Goal: Information Seeking & Learning: Find specific fact

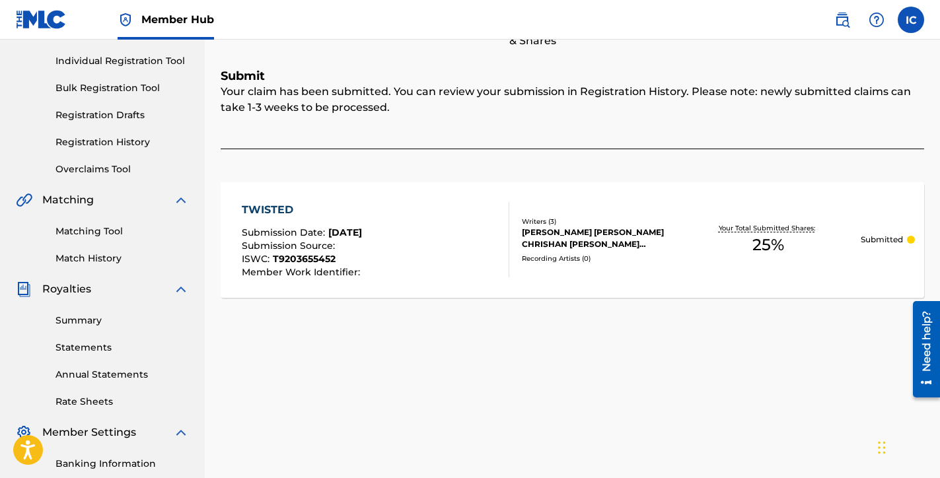
scroll to position [161, 0]
click at [845, 18] on img at bounding box center [842, 20] width 16 height 16
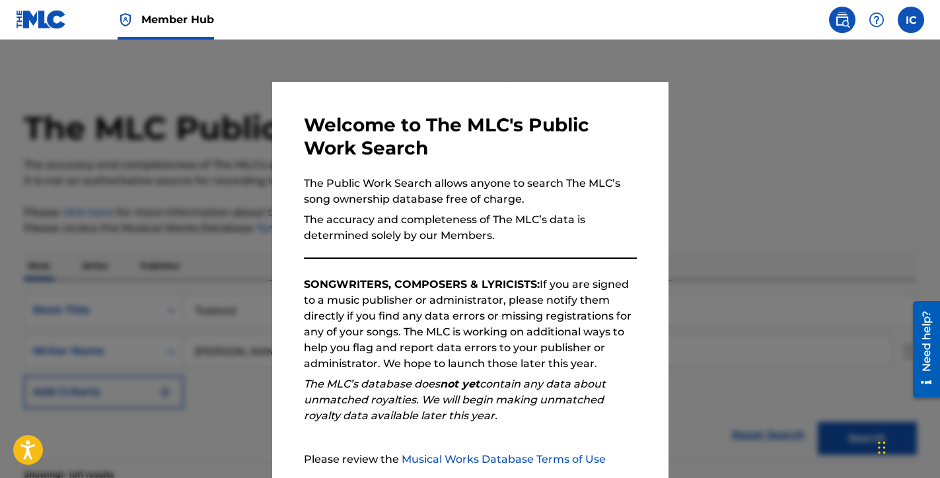
scroll to position [127, 0]
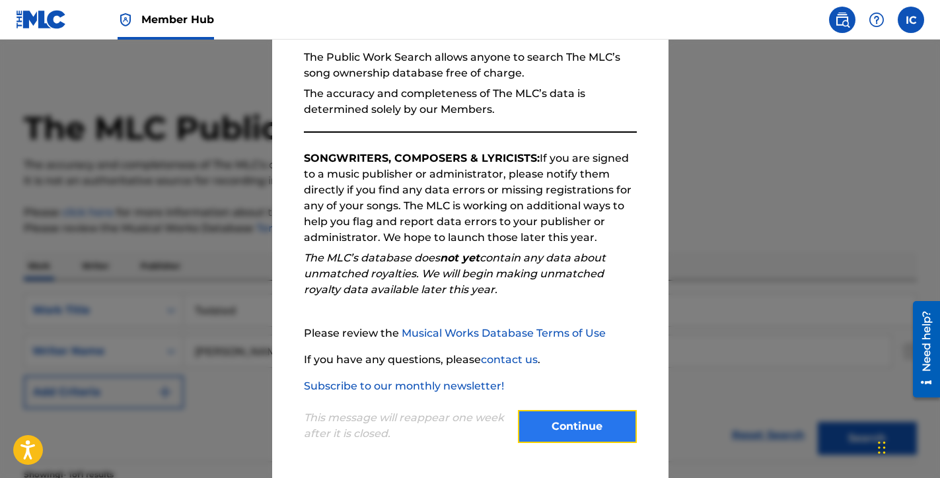
click at [572, 428] on button "Continue" at bounding box center [577, 426] width 119 height 33
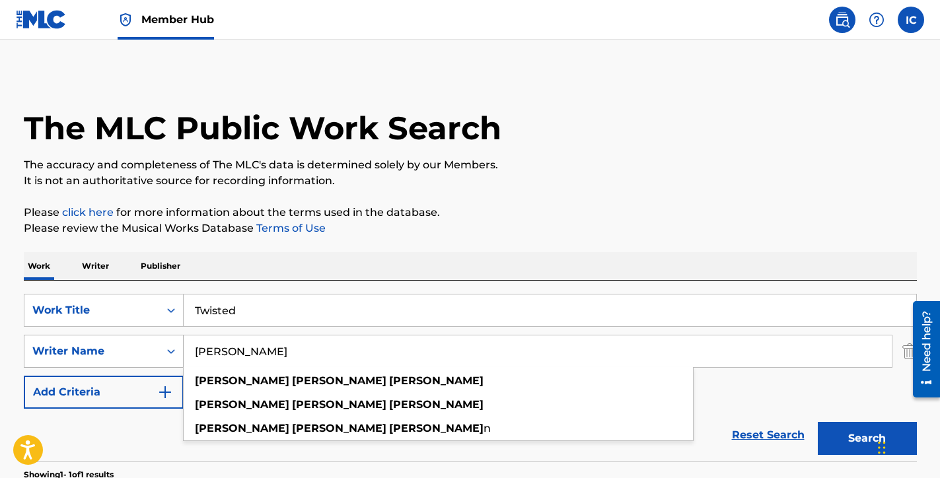
drag, startPoint x: 414, startPoint y: 347, endPoint x: 181, endPoint y: 345, distance: 233.2
click at [184, 345] on input "[PERSON_NAME]" at bounding box center [538, 352] width 708 height 32
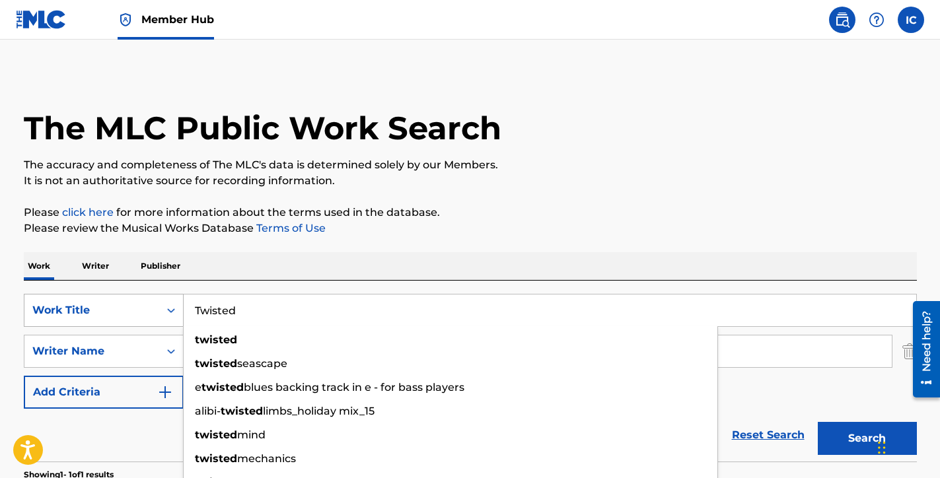
drag, startPoint x: 240, startPoint y: 317, endPoint x: 164, endPoint y: 306, distance: 76.1
click at [184, 306] on input "Twisted" at bounding box center [550, 311] width 733 height 32
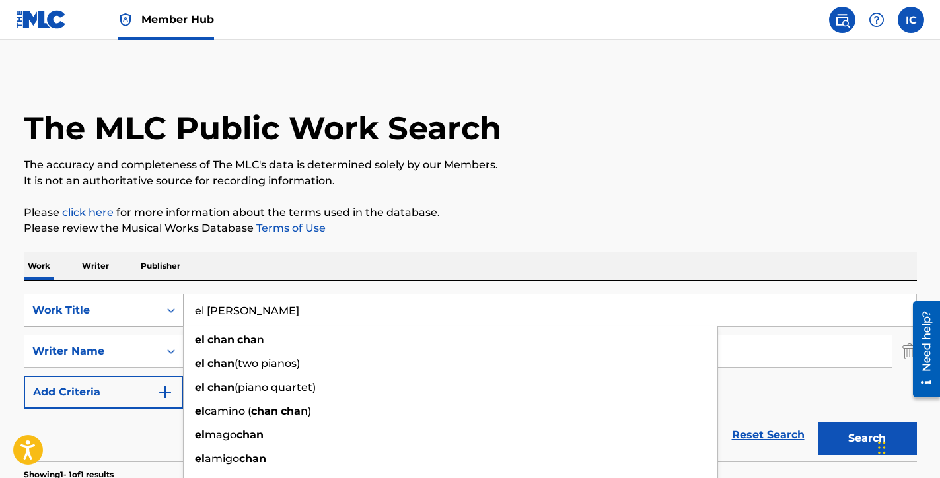
type input "el [PERSON_NAME]"
click at [818, 422] on button "Search" at bounding box center [867, 438] width 99 height 33
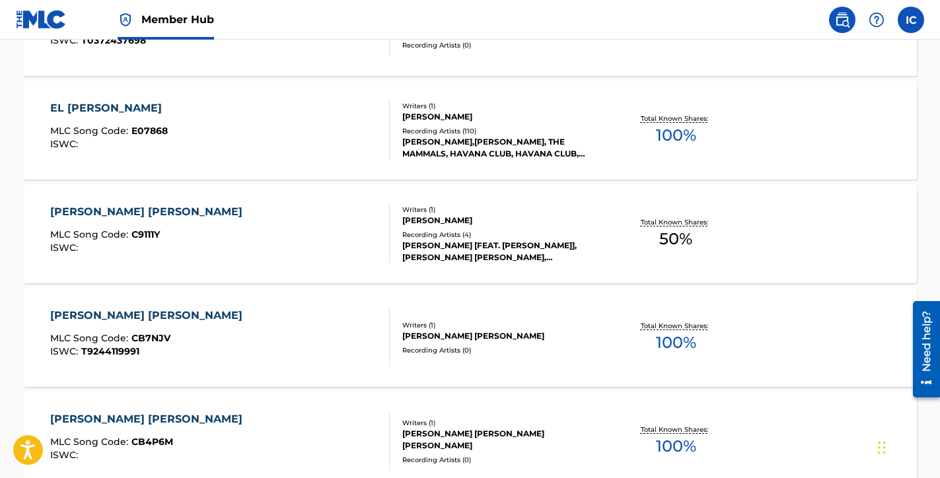
scroll to position [517, 0]
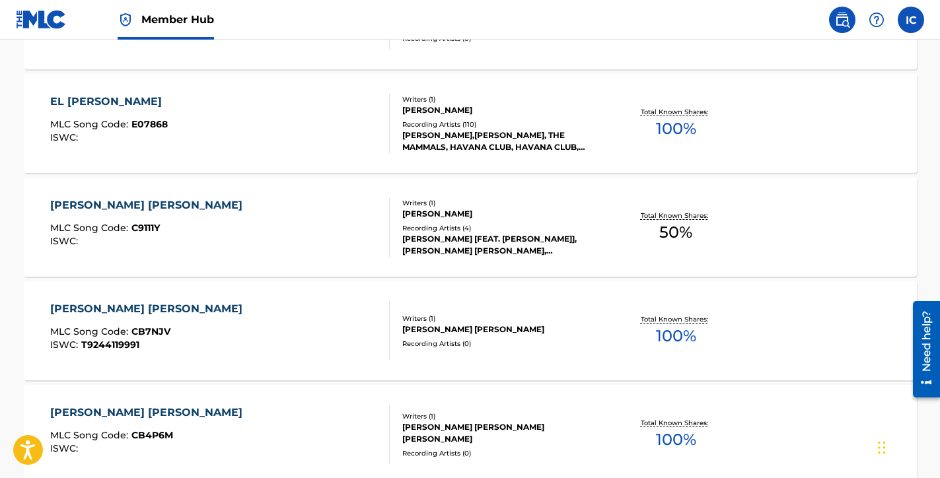
click at [148, 310] on div "[PERSON_NAME] [PERSON_NAME]" at bounding box center [149, 309] width 199 height 16
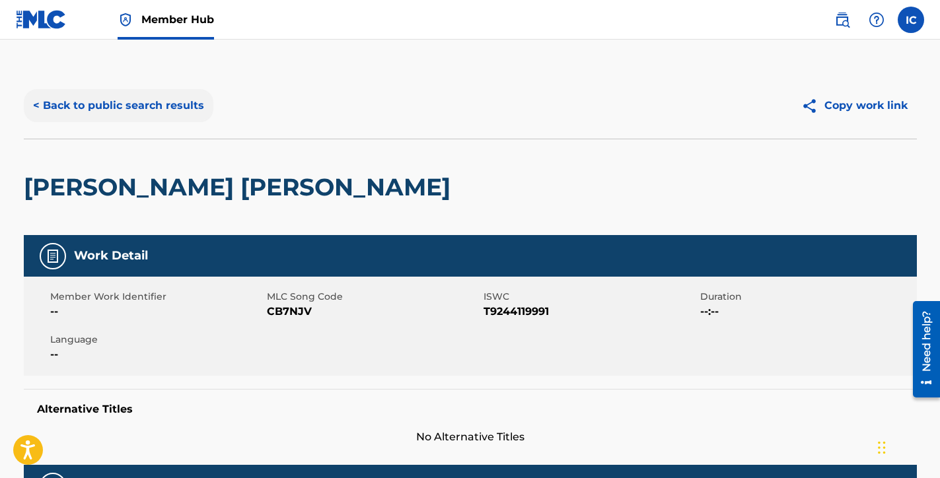
click at [88, 104] on button "< Back to public search results" at bounding box center [119, 105] width 190 height 33
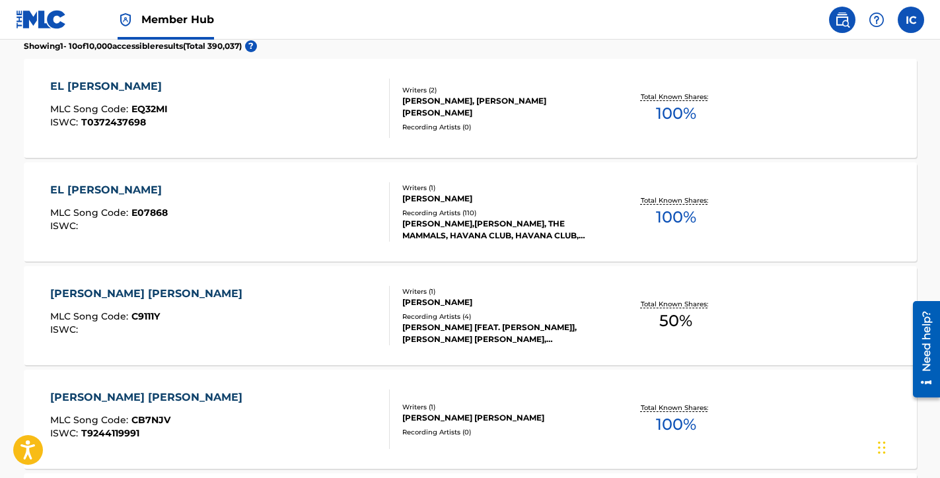
scroll to position [426, 0]
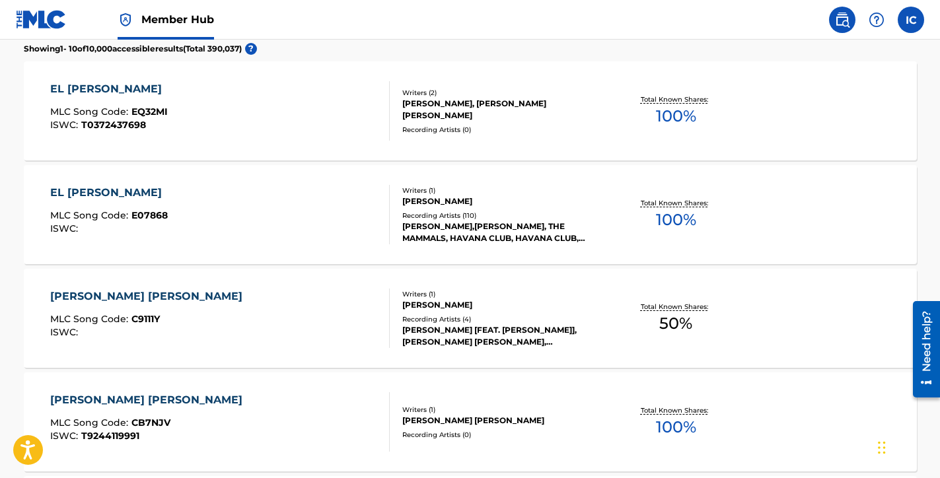
click at [177, 291] on div "[PERSON_NAME] [PERSON_NAME]" at bounding box center [149, 297] width 199 height 16
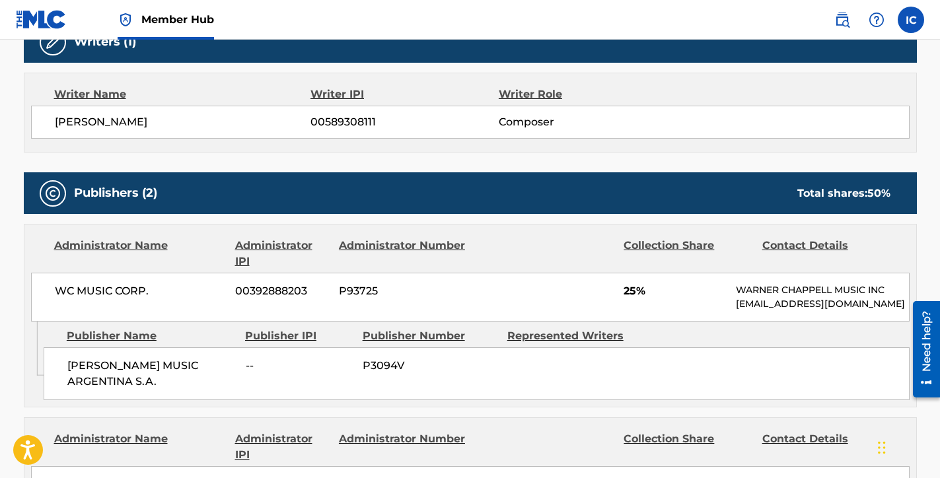
scroll to position [378, 0]
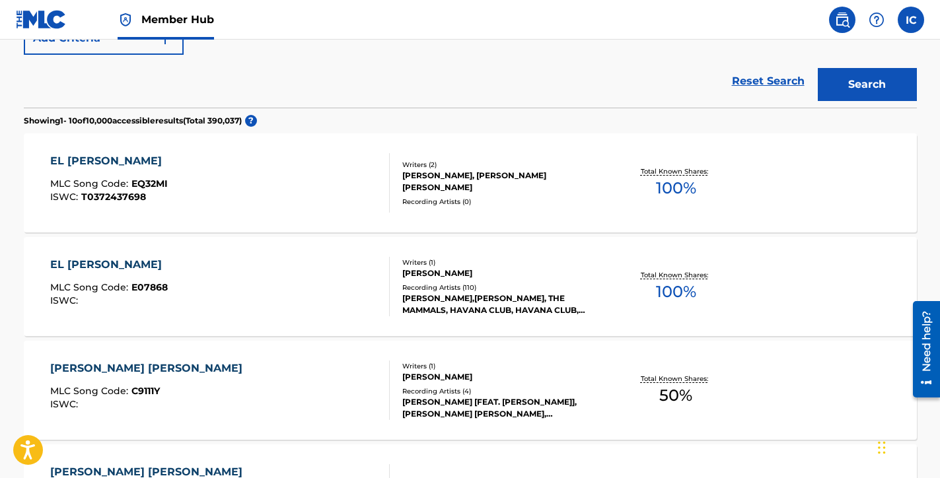
scroll to position [326, 0]
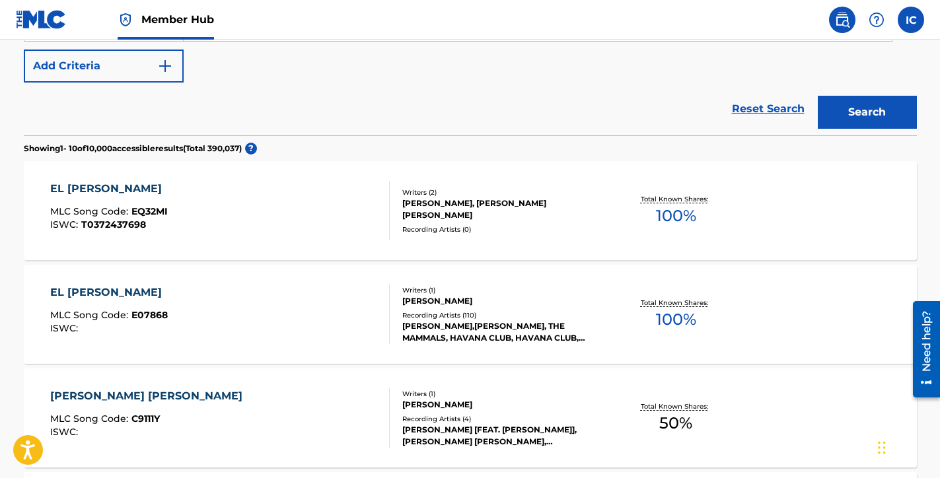
click at [131, 289] on div "EL [PERSON_NAME]" at bounding box center [109, 293] width 118 height 16
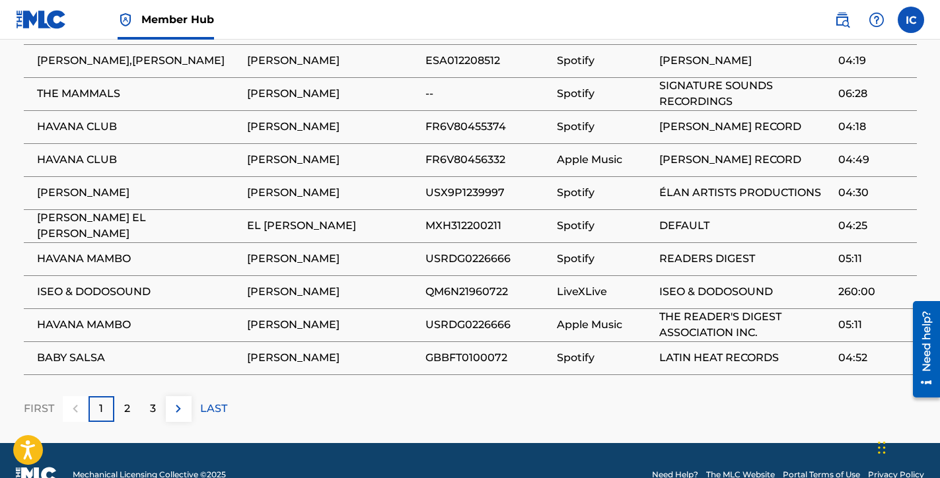
scroll to position [1072, 0]
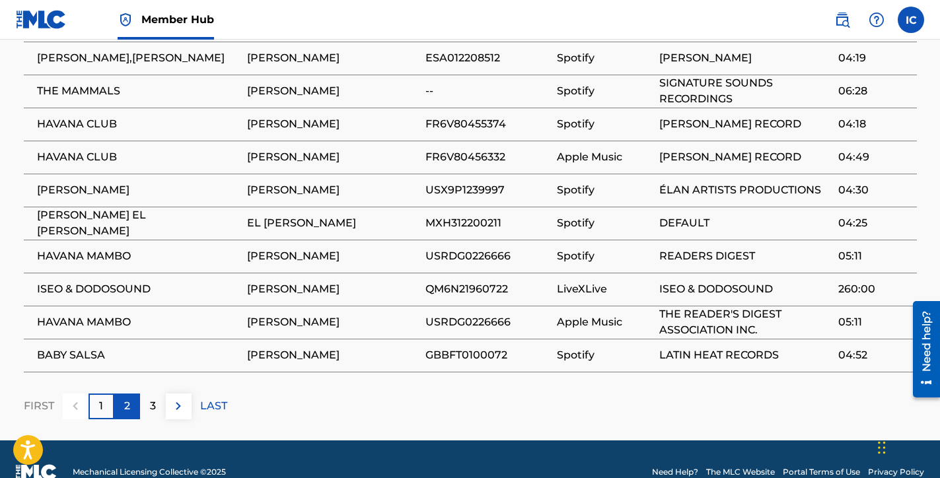
click at [126, 402] on p "2" at bounding box center [127, 406] width 6 height 16
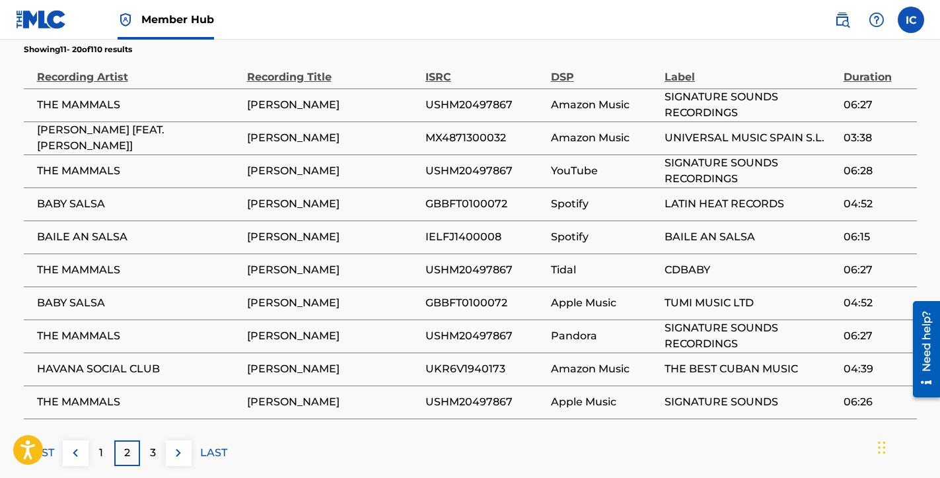
scroll to position [1024, 0]
click at [499, 138] on span "MX4871300032" at bounding box center [484, 139] width 119 height 16
drag, startPoint x: 507, startPoint y: 203, endPoint x: 427, endPoint y: 203, distance: 79.3
click at [427, 203] on span "GBBFT0100072" at bounding box center [484, 205] width 119 height 16
copy span "GBBFT0100072"
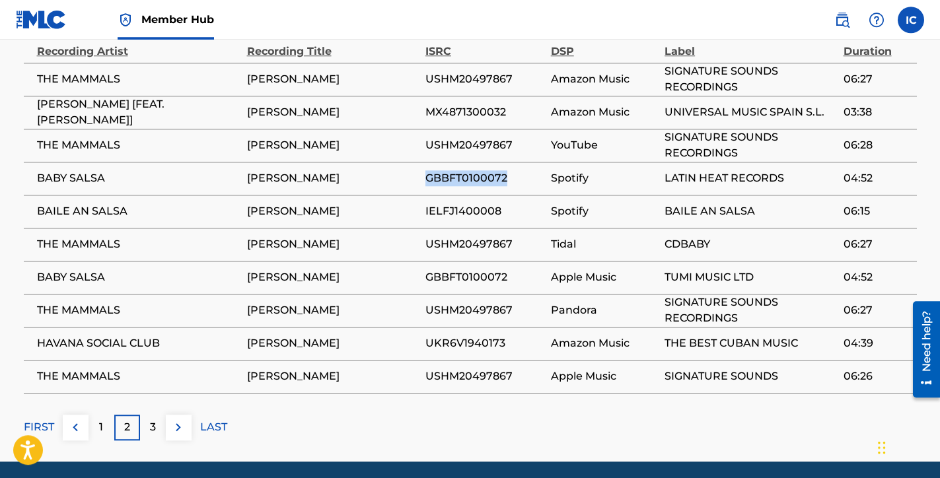
scroll to position [1054, 0]
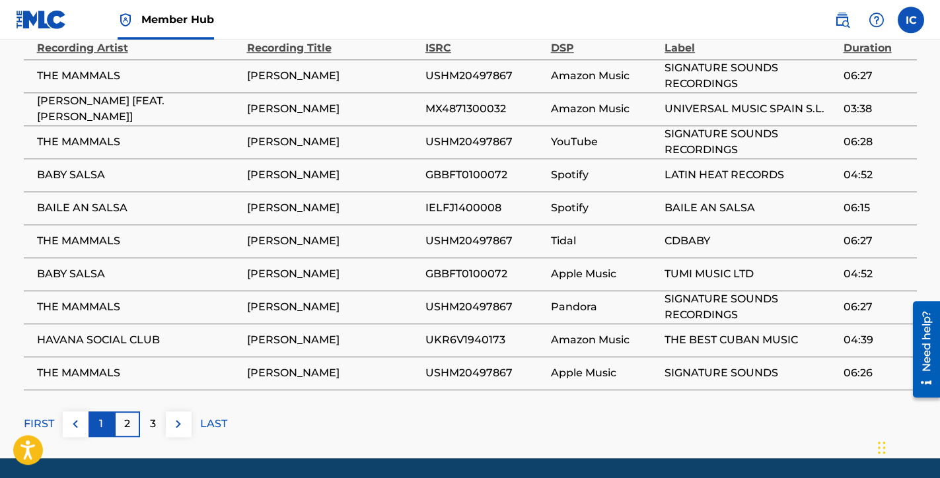
click at [102, 414] on div "1" at bounding box center [102, 424] width 26 height 26
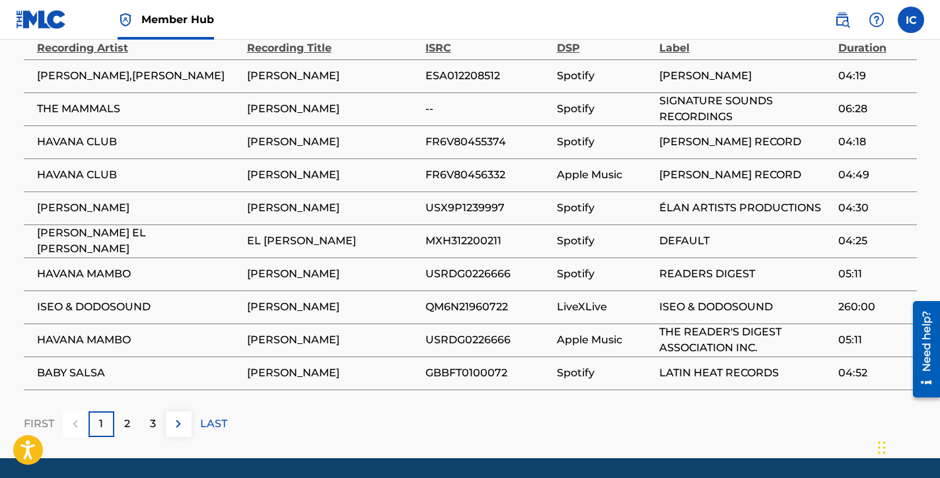
scroll to position [1054, 0]
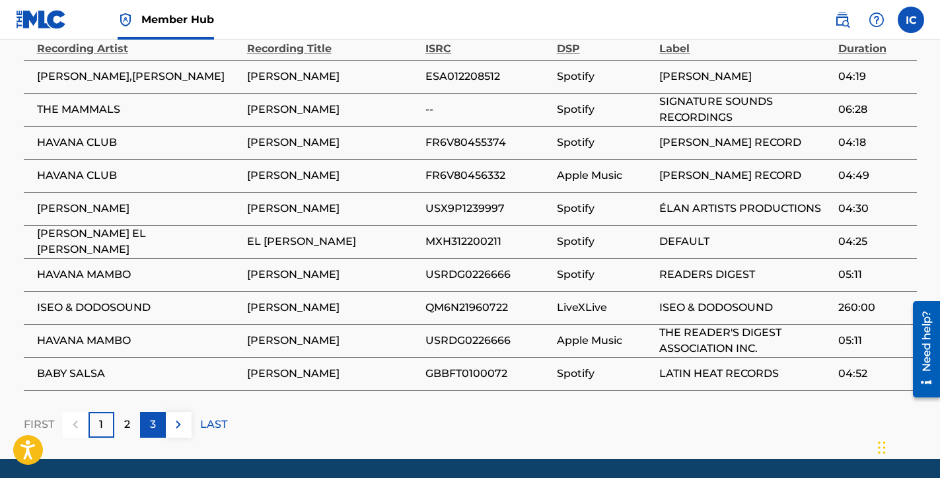
click at [159, 420] on div "3" at bounding box center [153, 425] width 26 height 26
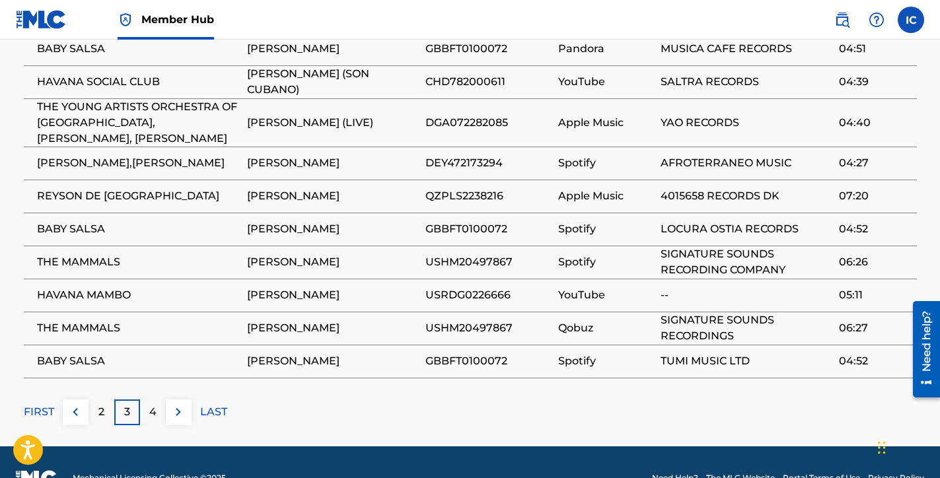
scroll to position [1089, 0]
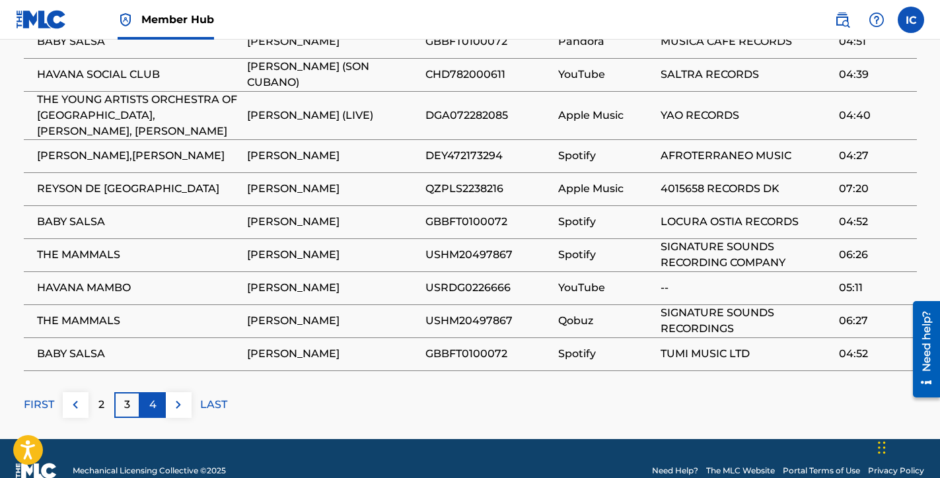
click at [150, 406] on p "4" at bounding box center [152, 405] width 7 height 16
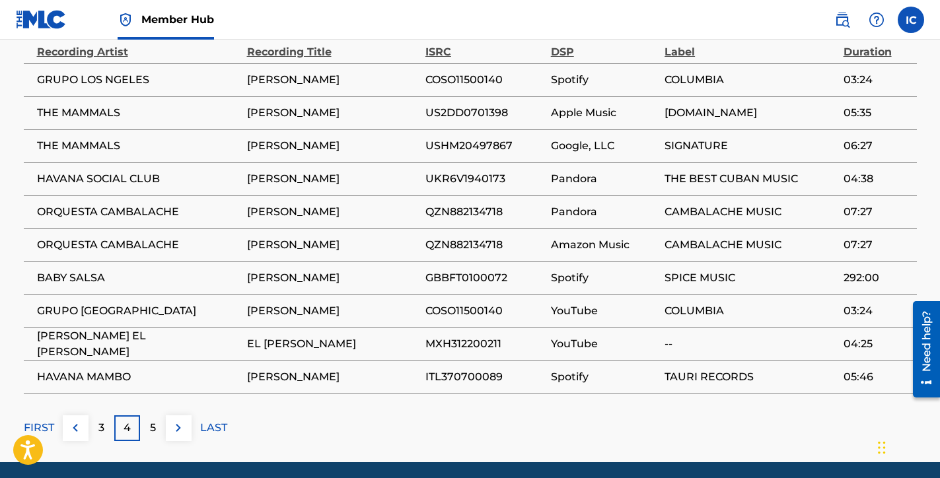
scroll to position [1052, 0]
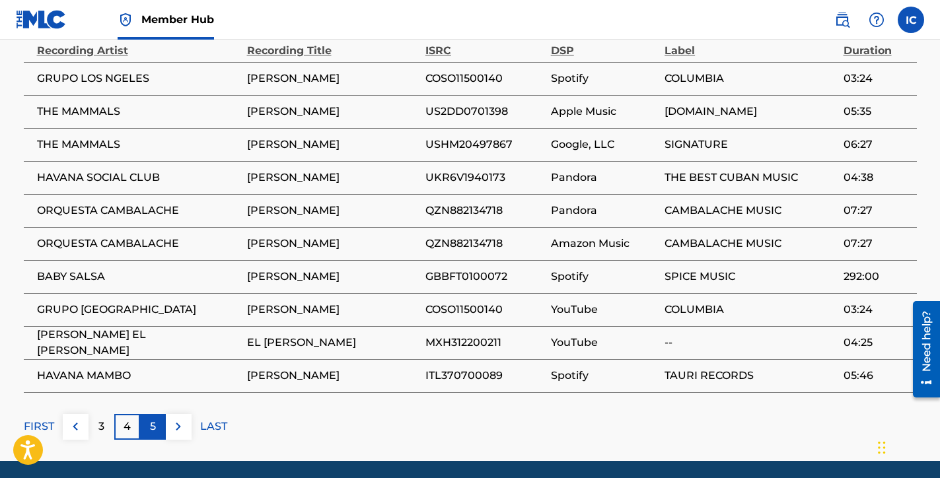
click at [159, 425] on div "5" at bounding box center [153, 427] width 26 height 26
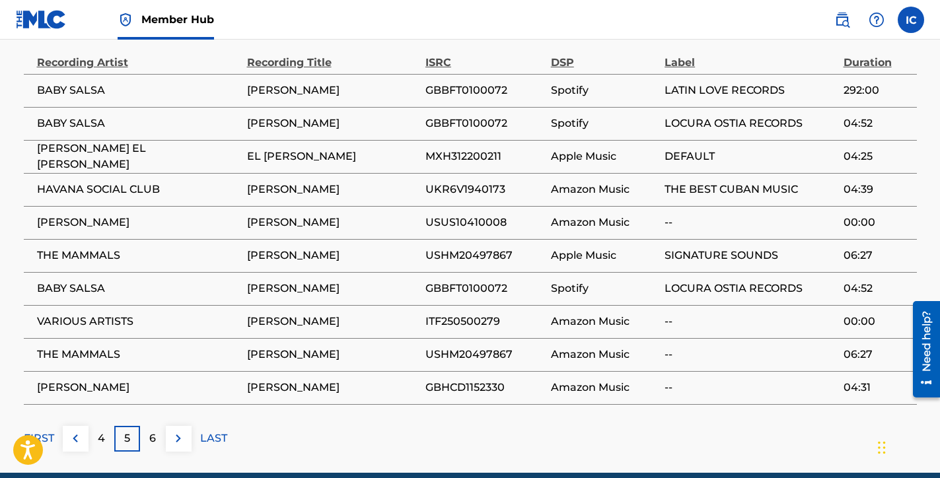
scroll to position [1039, 0]
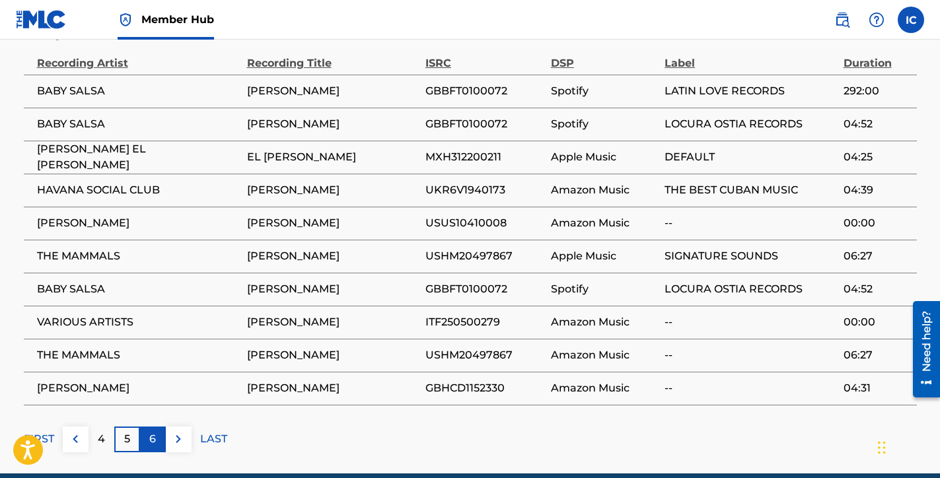
click at [157, 432] on div "6" at bounding box center [153, 440] width 26 height 26
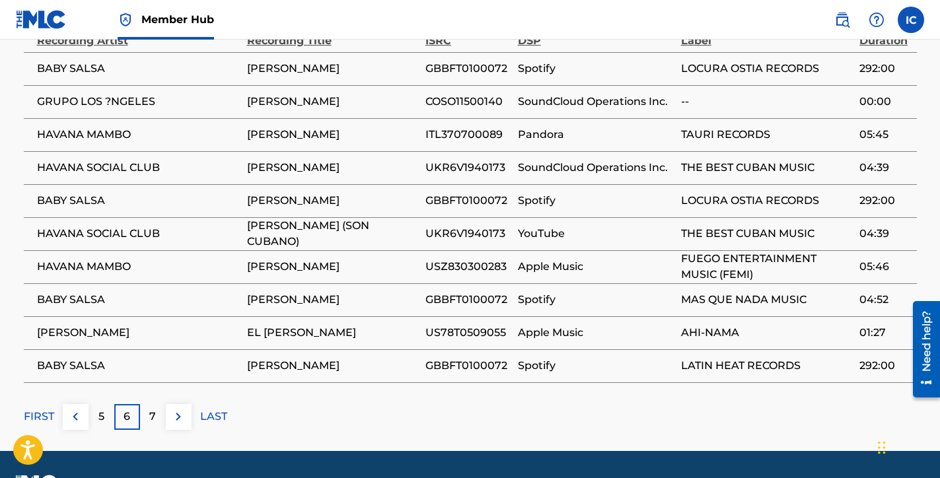
scroll to position [1096, 0]
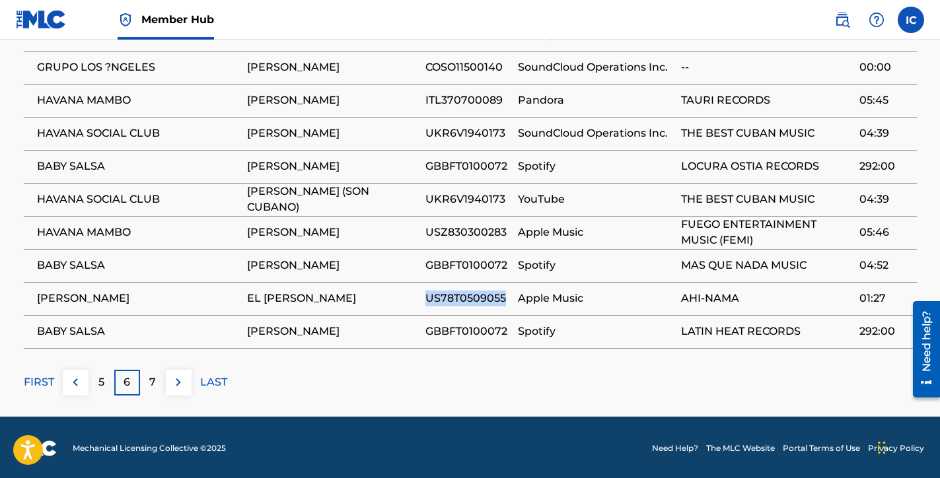
drag, startPoint x: 503, startPoint y: 297, endPoint x: 427, endPoint y: 295, distance: 76.0
click at [427, 295] on span "US78T0509055" at bounding box center [468, 299] width 86 height 16
copy span "US78T0509055"
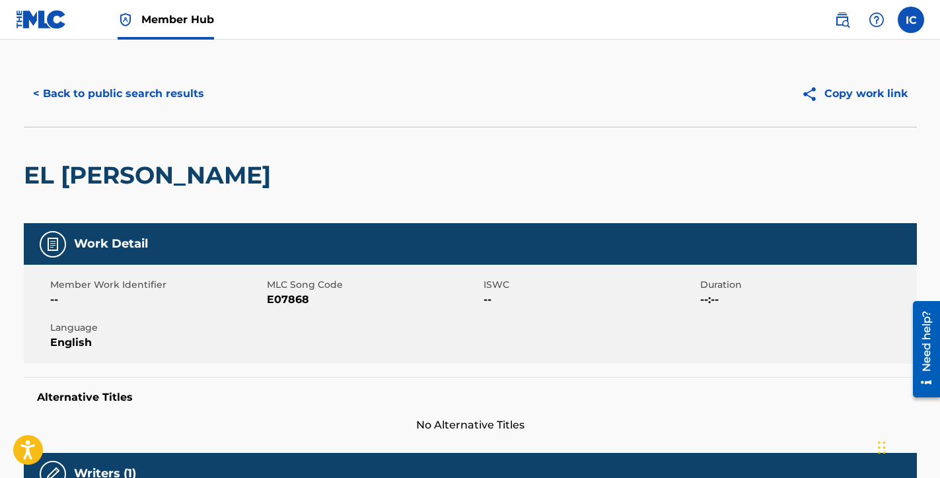
scroll to position [0, 0]
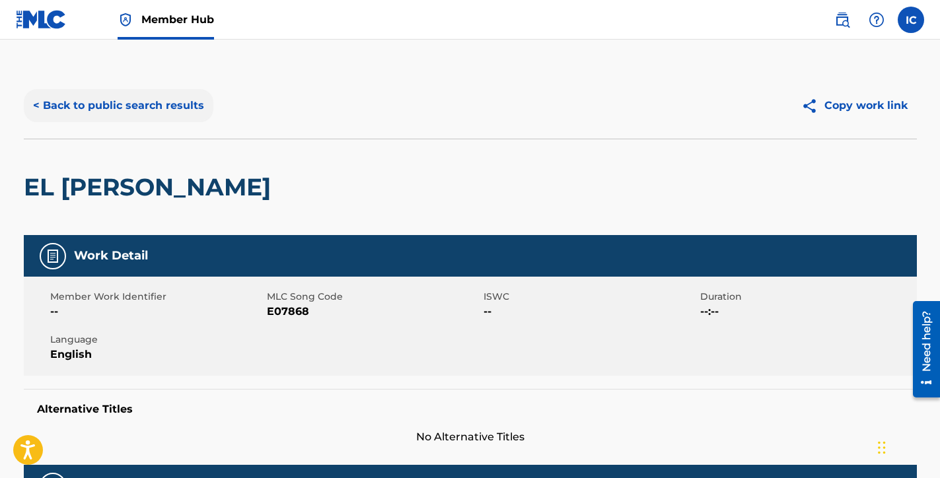
click at [189, 106] on button "< Back to public search results" at bounding box center [119, 105] width 190 height 33
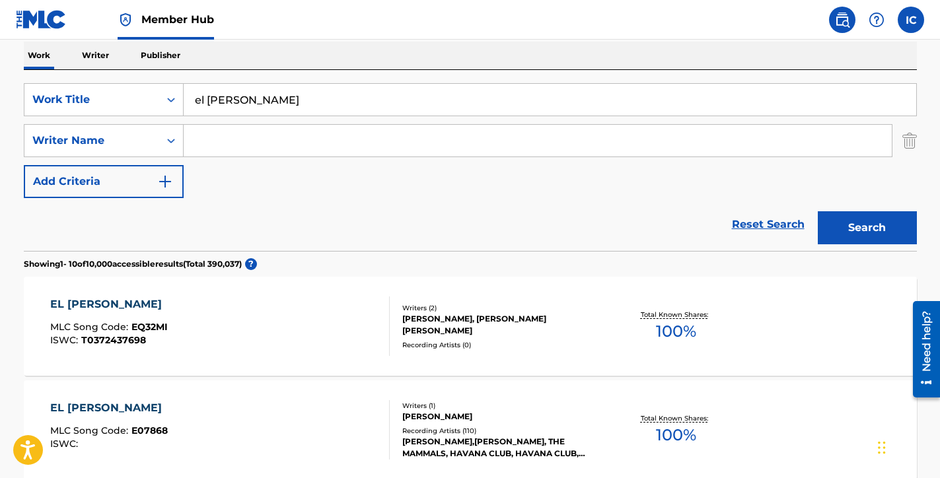
scroll to position [203, 0]
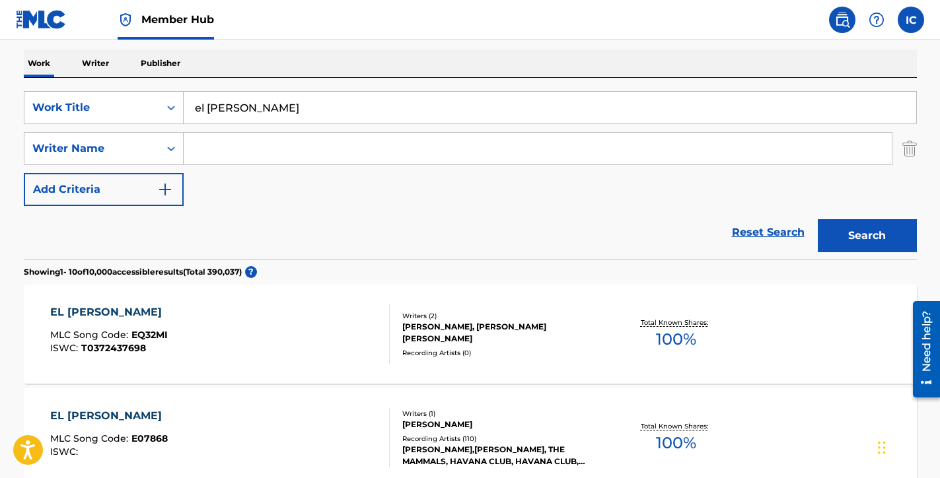
click at [208, 112] on input "el [PERSON_NAME]" at bounding box center [550, 108] width 733 height 32
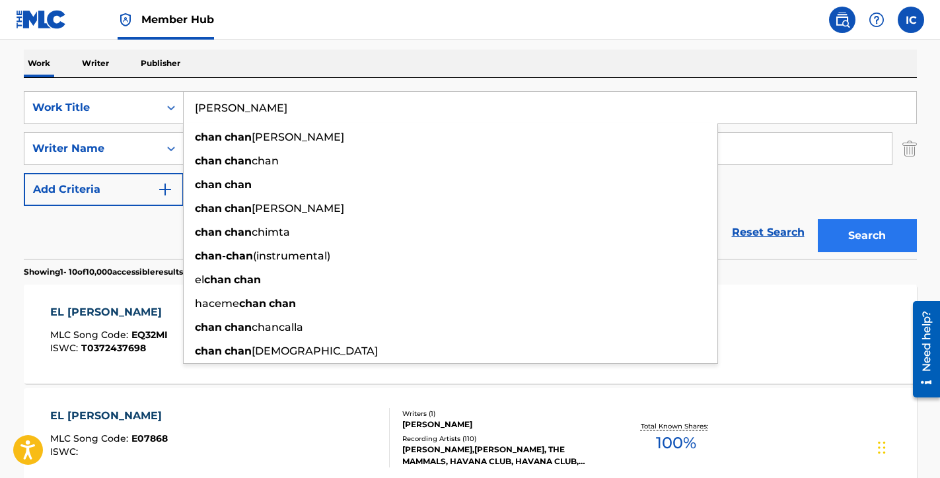
type input "[PERSON_NAME]"
click at [846, 232] on button "Search" at bounding box center [867, 235] width 99 height 33
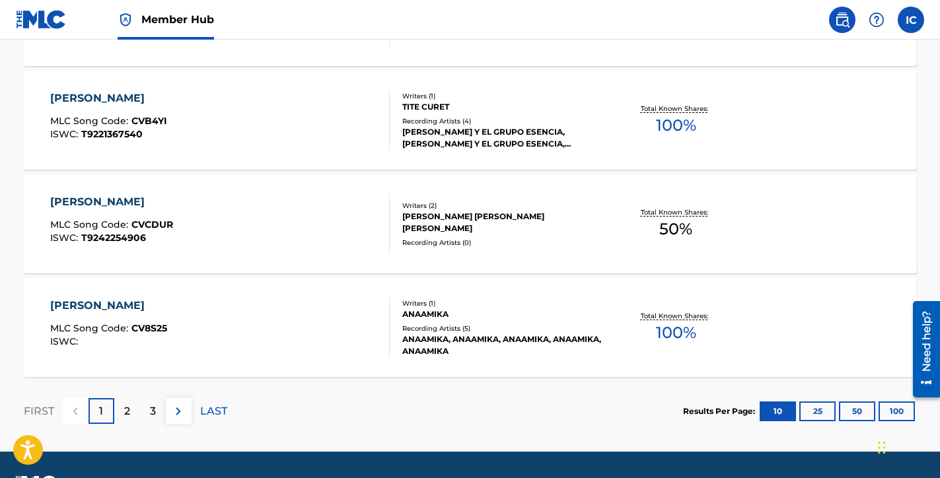
scroll to position [1147, 0]
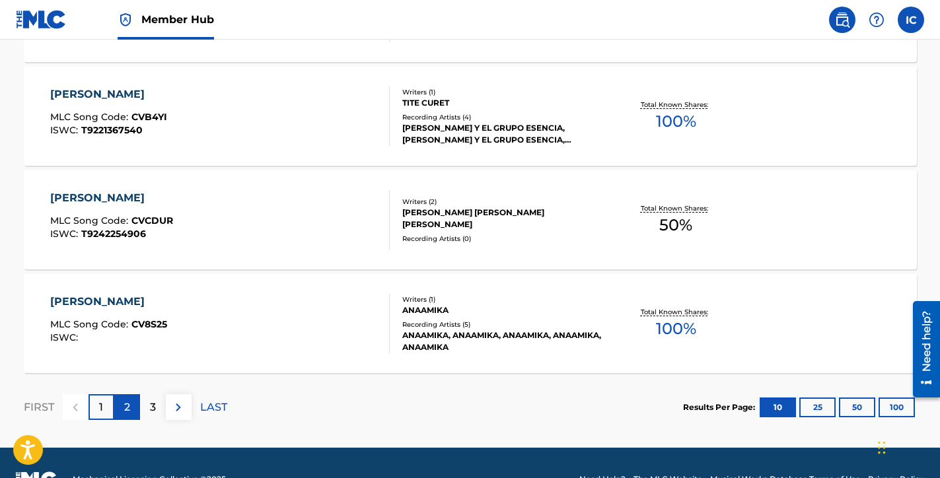
click at [130, 407] on p "2" at bounding box center [127, 408] width 6 height 16
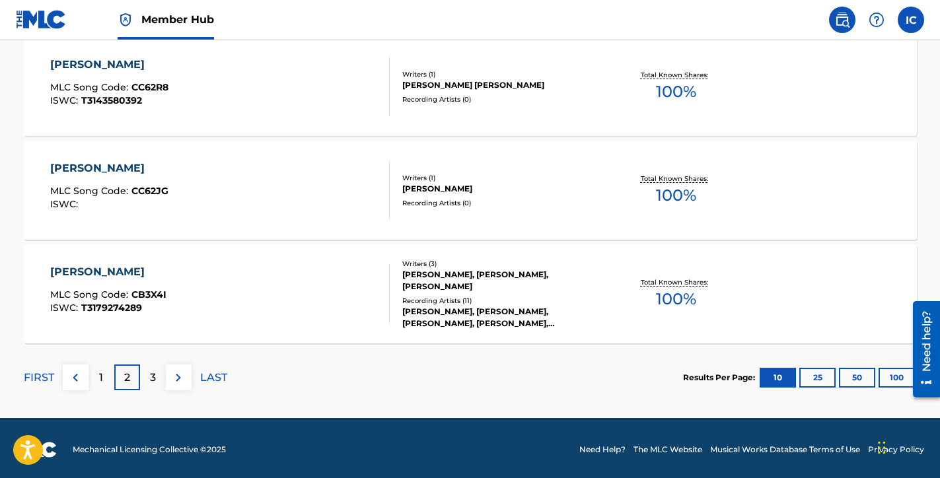
scroll to position [1177, 0]
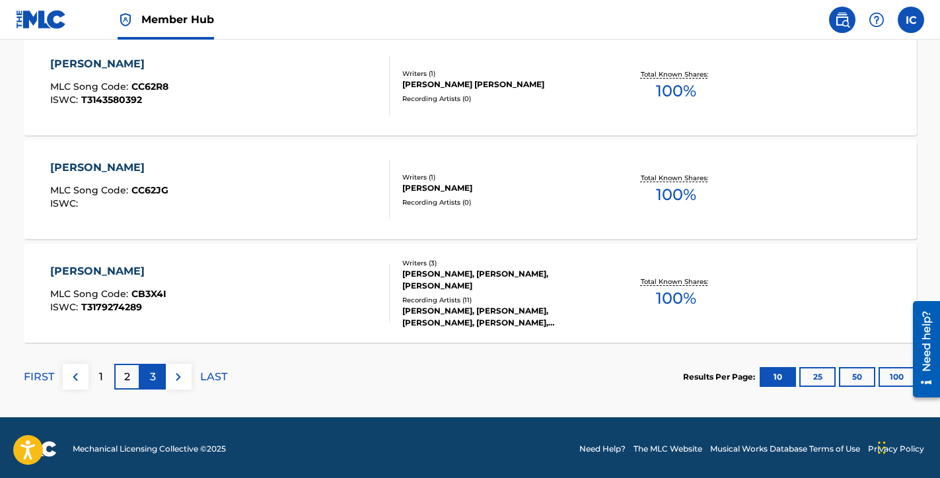
click at [151, 379] on p "3" at bounding box center [153, 377] width 6 height 16
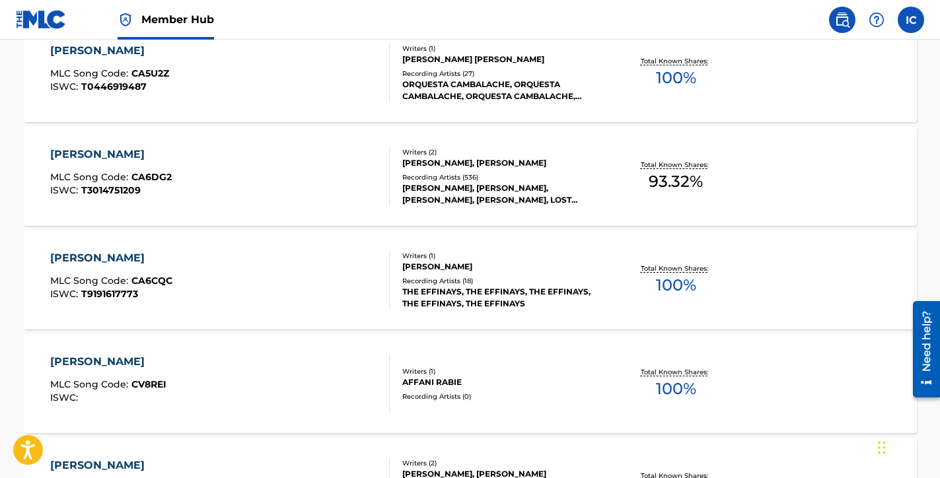
scroll to position [466, 0]
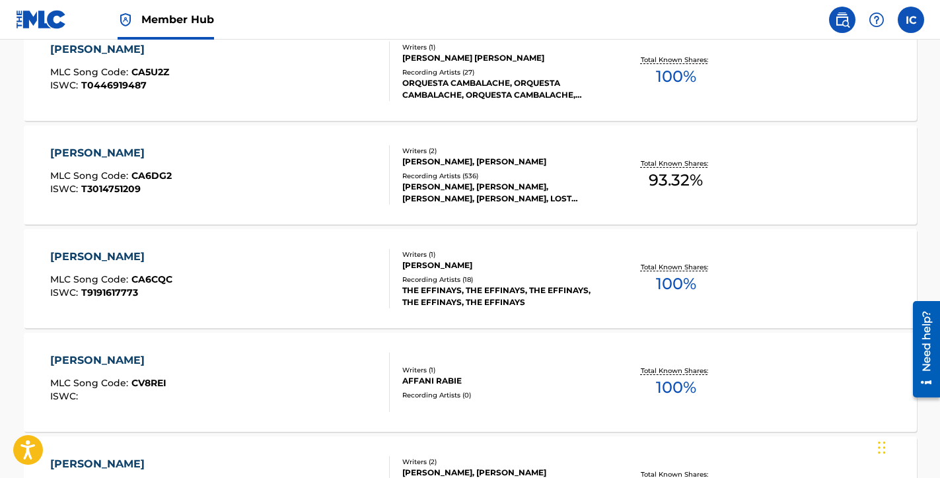
click at [110, 151] on div "[PERSON_NAME]" at bounding box center [111, 153] width 122 height 16
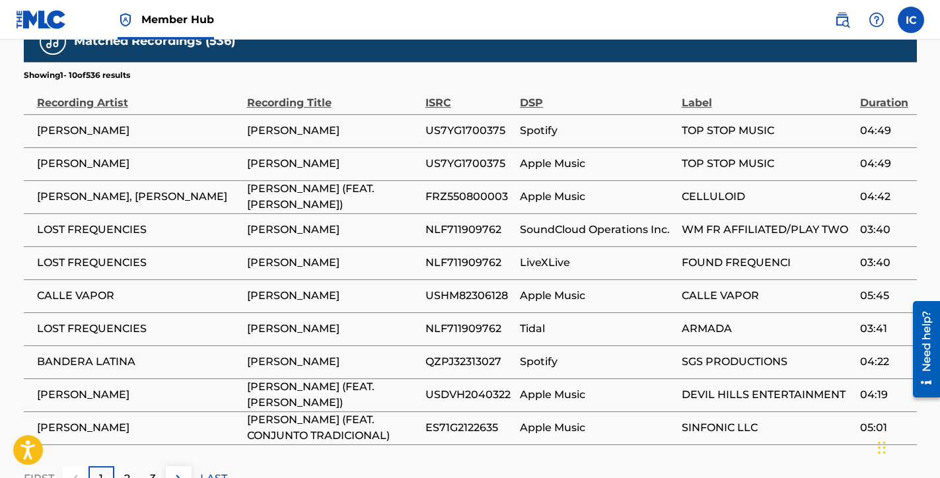
scroll to position [1422, 0]
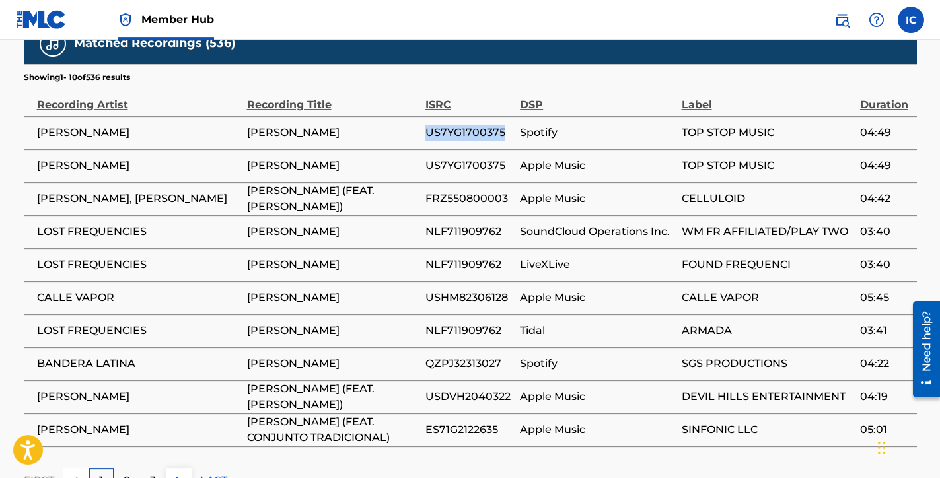
drag, startPoint x: 501, startPoint y: 88, endPoint x: 428, endPoint y: 90, distance: 73.3
click at [428, 125] on span "US7YG1700375" at bounding box center [469, 133] width 88 height 16
copy span "US7YG1700375"
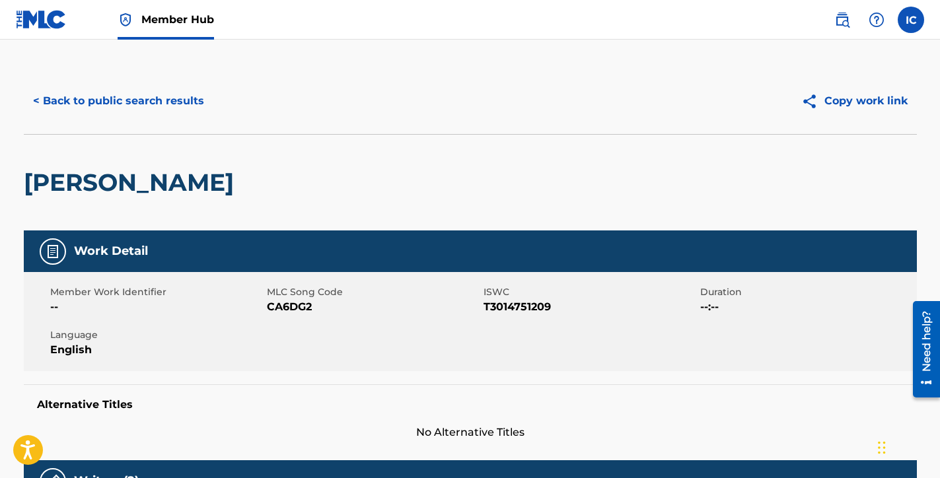
scroll to position [0, 0]
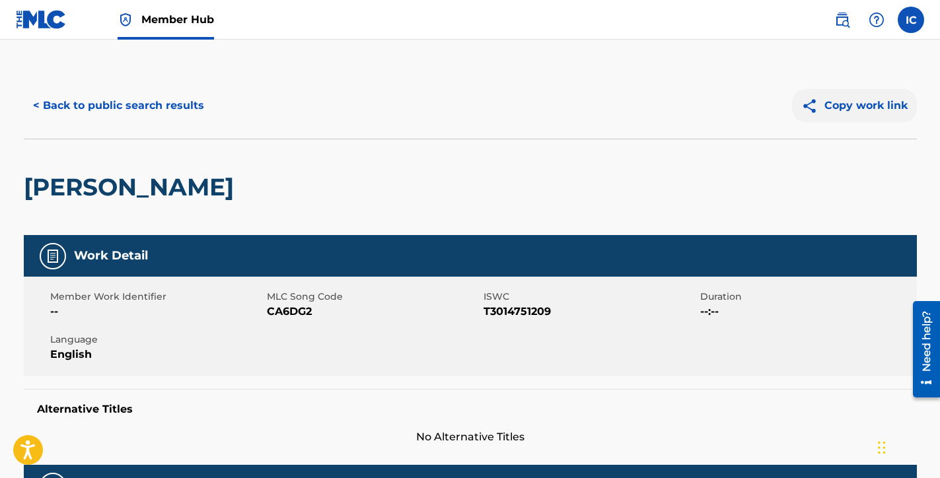
click at [841, 102] on button "Copy work link" at bounding box center [854, 105] width 125 height 33
click at [188, 102] on button "< Back to public search results" at bounding box center [119, 105] width 190 height 33
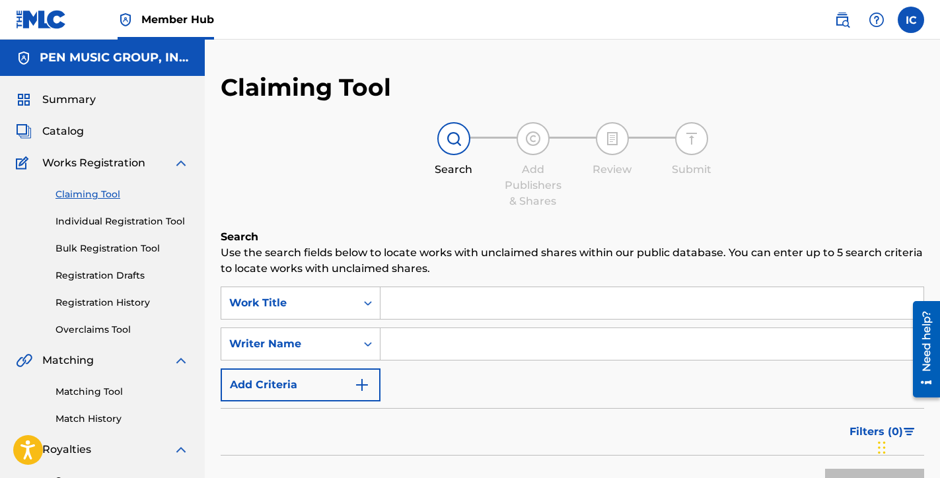
click at [419, 304] on input "Search Form" at bounding box center [651, 303] width 543 height 32
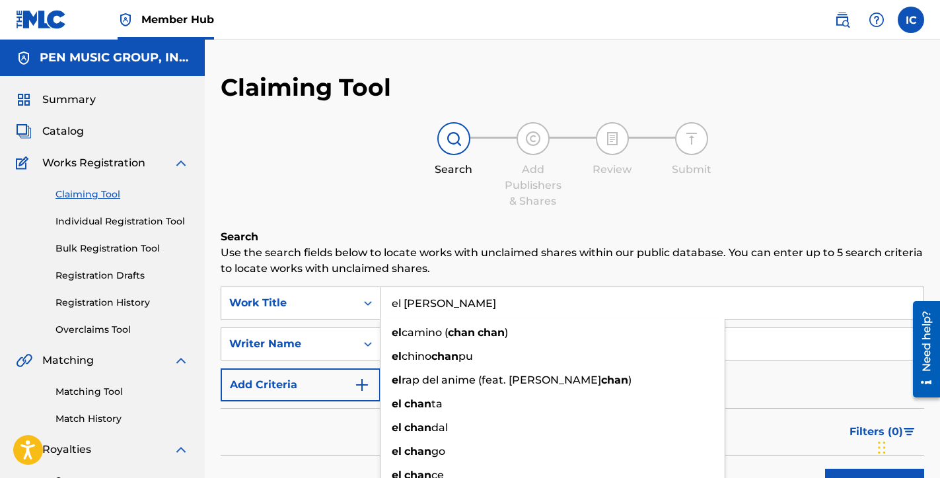
type input "el [PERSON_NAME]"
click at [825, 469] on button "Search" at bounding box center [874, 485] width 99 height 33
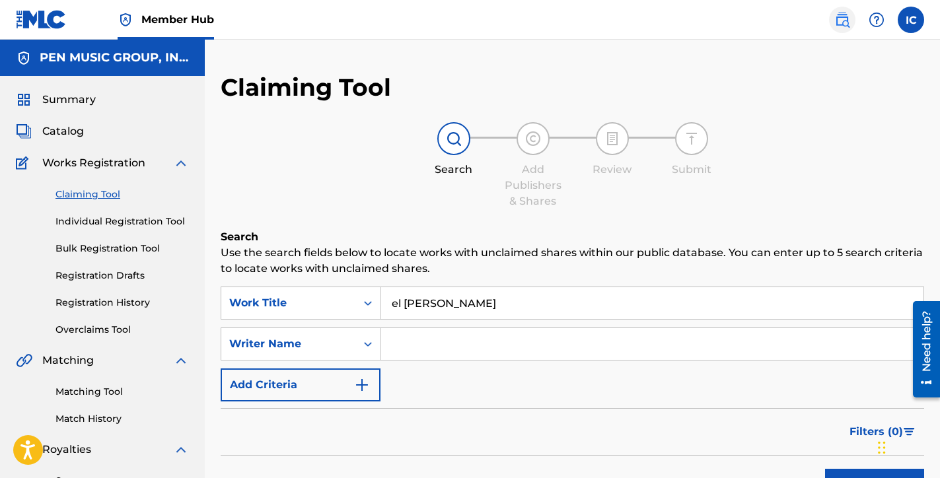
click at [838, 21] on img at bounding box center [842, 20] width 16 height 16
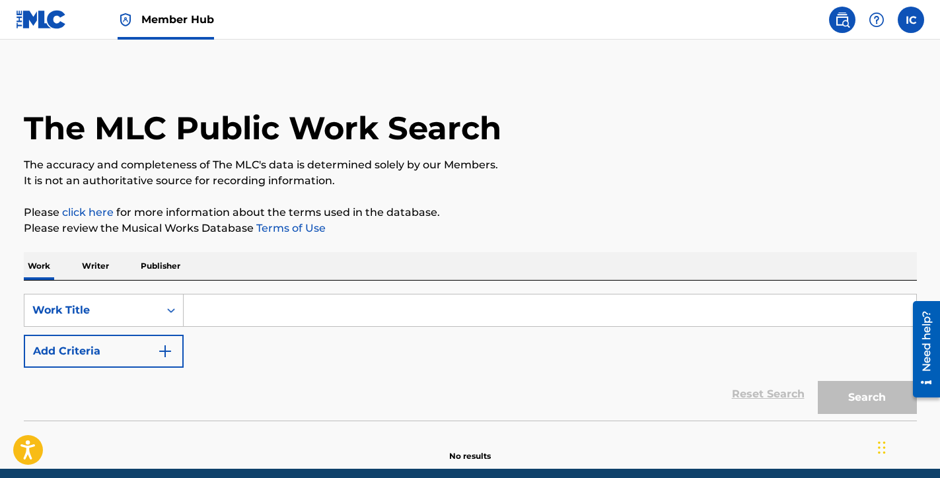
click at [324, 314] on input "Search Form" at bounding box center [550, 311] width 733 height 32
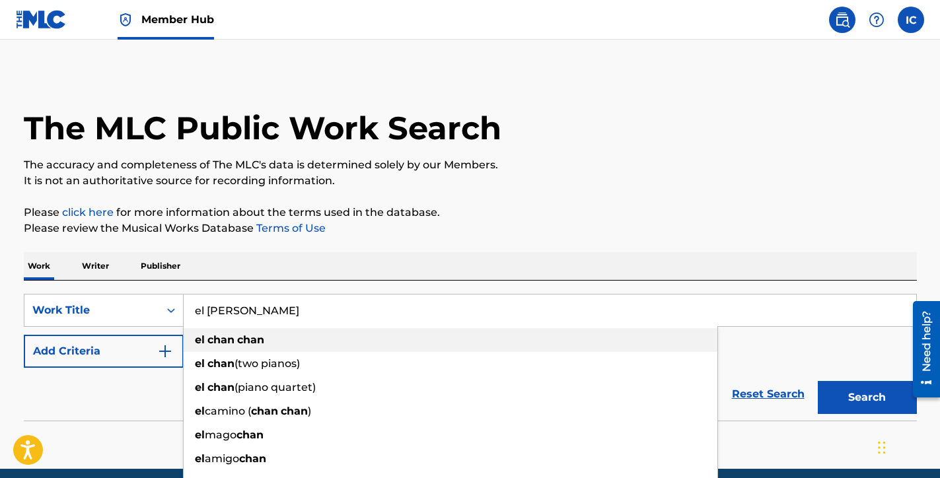
type input "el [PERSON_NAME]"
click at [264, 341] on strong "chan" at bounding box center [250, 340] width 27 height 13
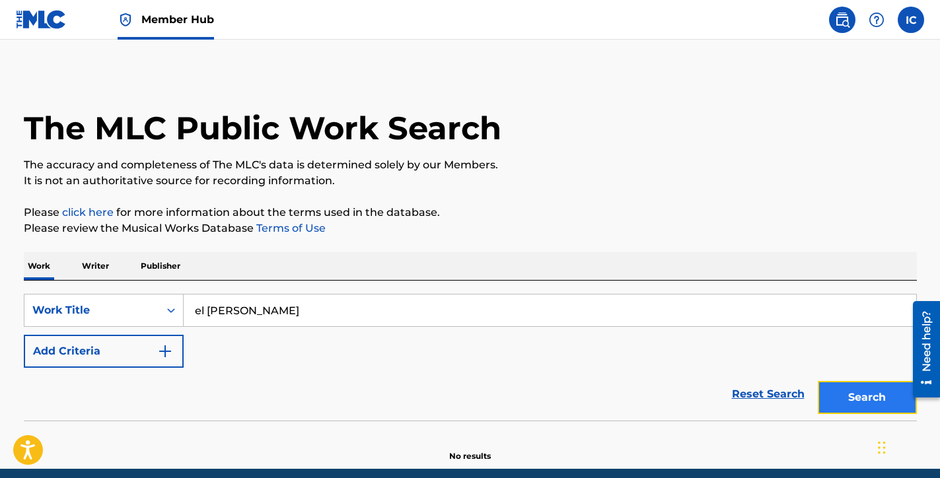
click at [879, 388] on button "Search" at bounding box center [867, 397] width 99 height 33
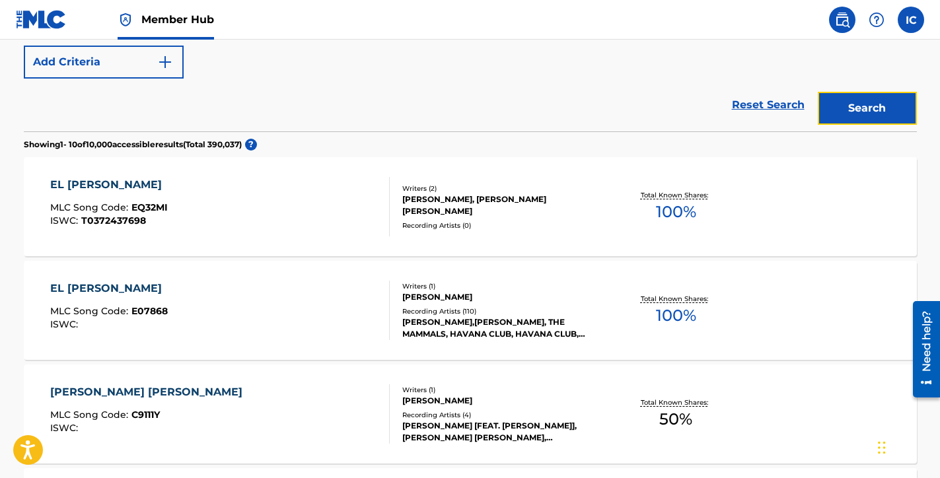
scroll to position [305, 0]
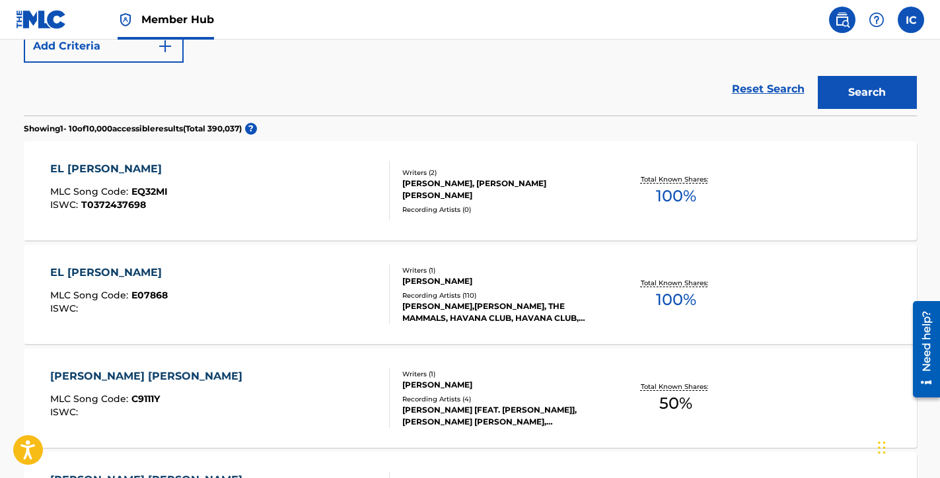
click at [122, 270] on div "EL [PERSON_NAME]" at bounding box center [109, 273] width 118 height 16
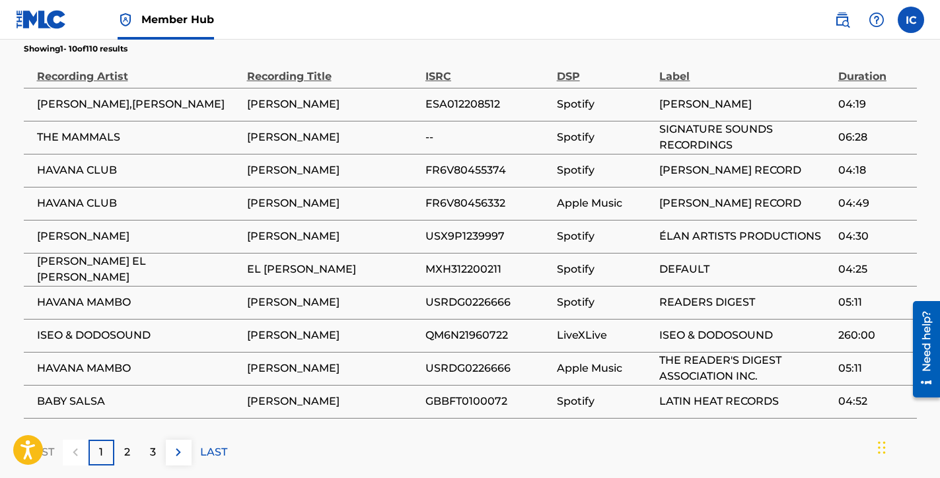
scroll to position [1025, 0]
drag, startPoint x: 505, startPoint y: 171, endPoint x: 427, endPoint y: 172, distance: 77.3
click at [427, 172] on span "FR6V80455374" at bounding box center [487, 171] width 125 height 16
copy span "FR6V80455374"
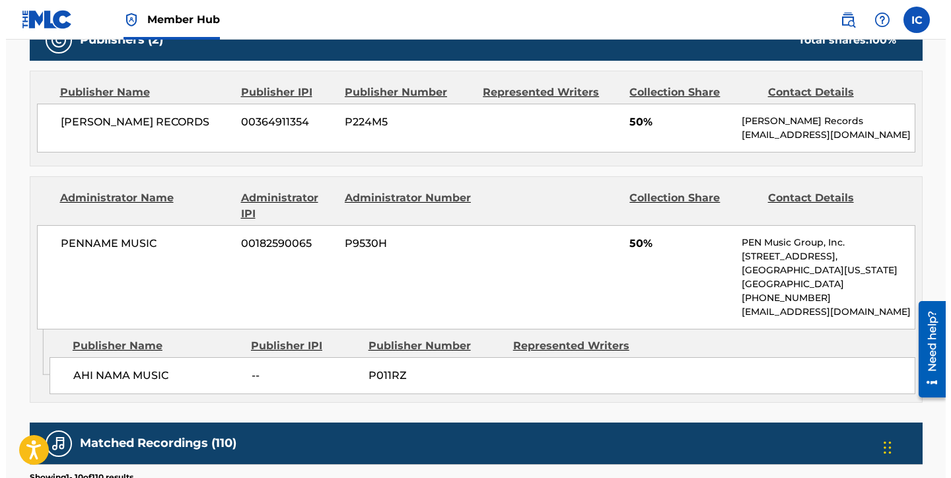
scroll to position [555, 0]
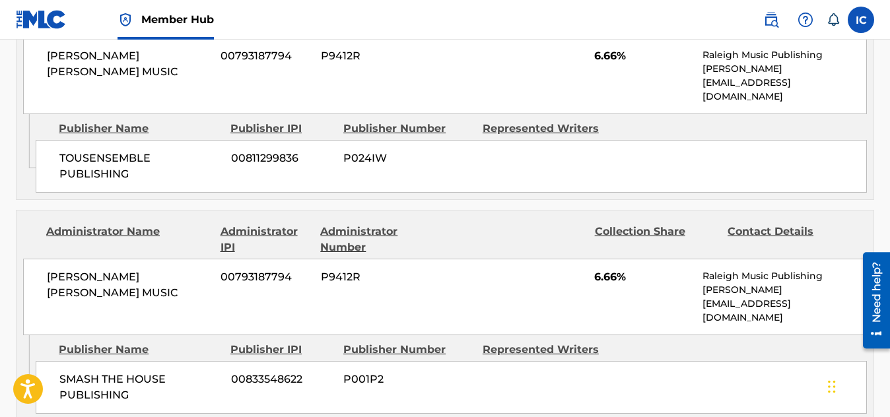
scroll to position [962, 0]
